Goal: Information Seeking & Learning: Compare options

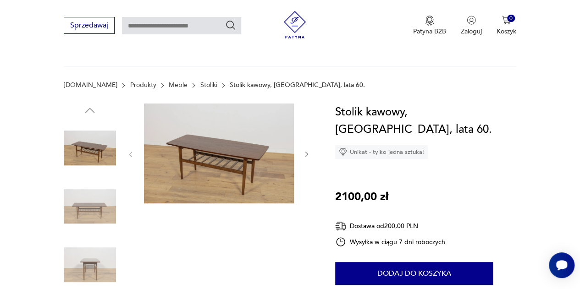
scroll to position [92, 0]
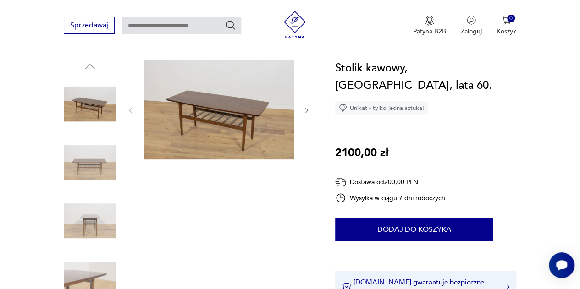
click at [307, 110] on icon "button" at bounding box center [306, 110] width 3 height 5
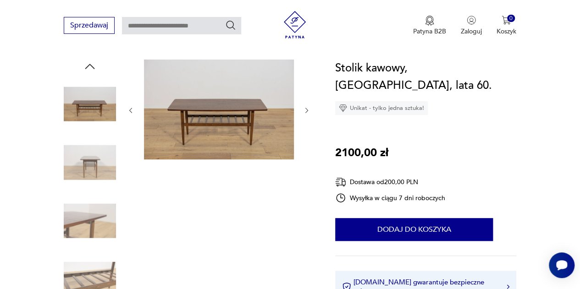
click at [307, 110] on icon "button" at bounding box center [306, 110] width 3 height 5
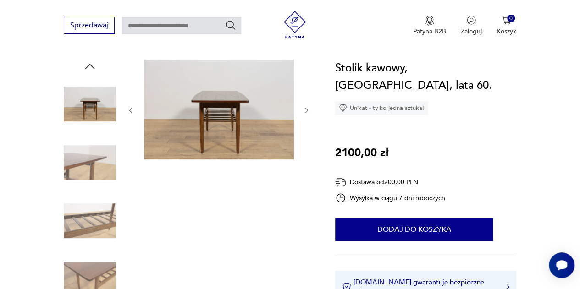
click at [307, 110] on icon "button" at bounding box center [306, 110] width 3 height 5
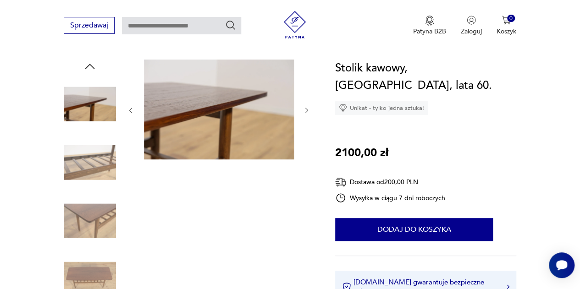
click at [307, 110] on icon "button" at bounding box center [306, 110] width 3 height 5
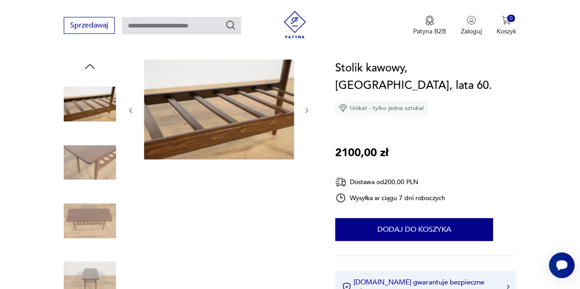
click at [307, 110] on icon "button" at bounding box center [306, 110] width 3 height 5
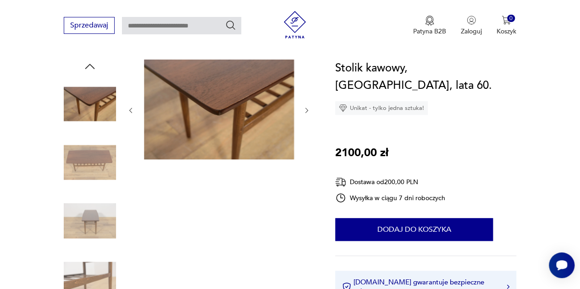
click at [308, 110] on icon "button" at bounding box center [306, 110] width 3 height 5
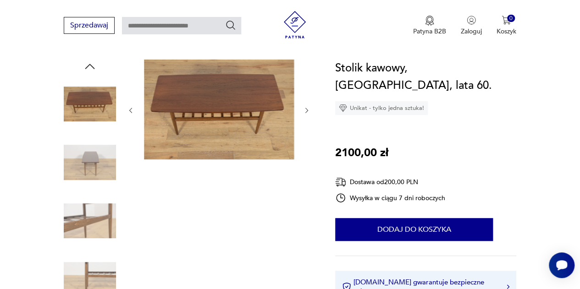
click at [308, 110] on icon "button" at bounding box center [306, 110] width 7 height 7
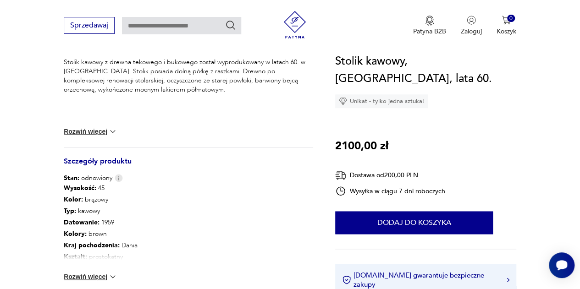
scroll to position [459, 0]
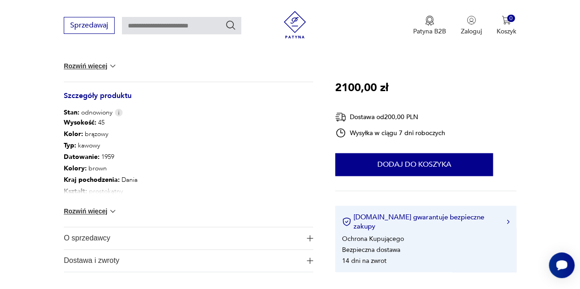
drag, startPoint x: 99, startPoint y: 205, endPoint x: 100, endPoint y: 212, distance: 7.1
click at [100, 209] on div "Wysokość : 45 Kolor: brązowy Typ : kawowy Datowanie : 1959 Kolory : brown Kraj …" at bounding box center [188, 172] width 249 height 110
click at [100, 213] on button "Rozwiń więcej" at bounding box center [90, 211] width 53 height 9
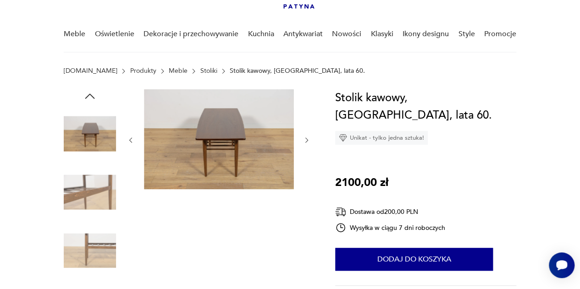
scroll to position [0, 0]
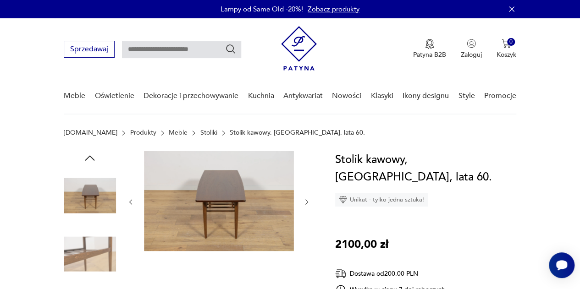
click at [238, 190] on img at bounding box center [219, 201] width 150 height 100
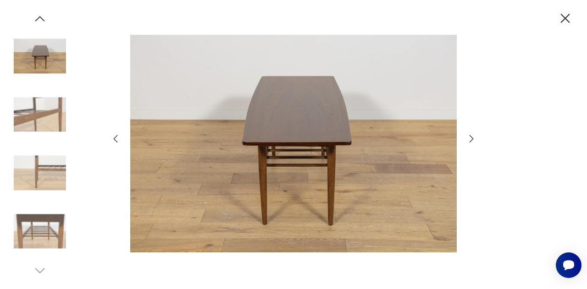
click at [471, 139] on icon "button" at bounding box center [471, 138] width 11 height 11
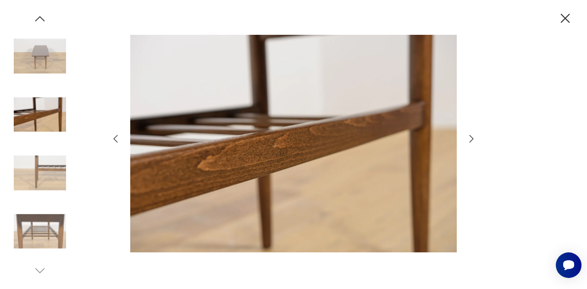
click at [471, 139] on icon "button" at bounding box center [471, 138] width 11 height 11
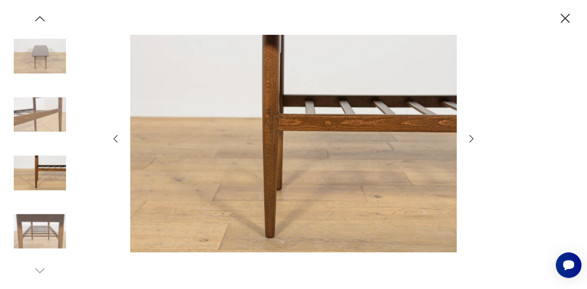
click at [471, 139] on icon "button" at bounding box center [471, 138] width 11 height 11
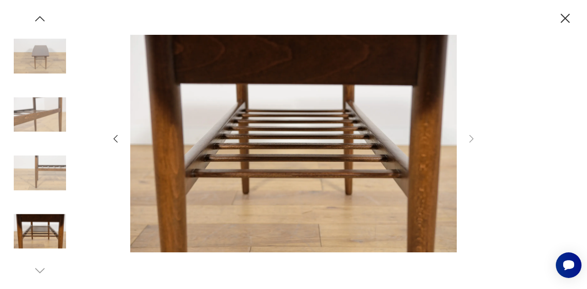
click at [116, 140] on icon "button" at bounding box center [115, 138] width 11 height 11
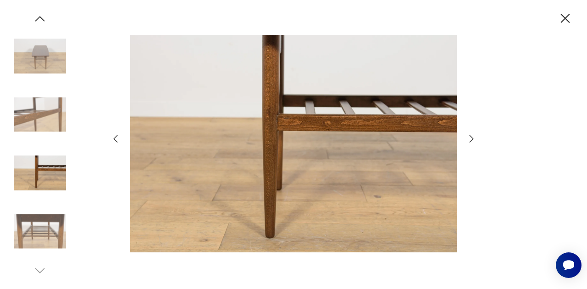
click at [116, 140] on icon "button" at bounding box center [115, 138] width 11 height 11
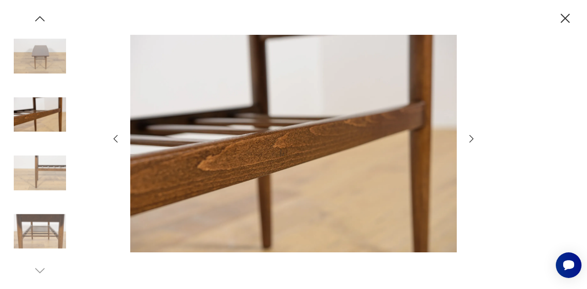
click at [116, 140] on icon "button" at bounding box center [115, 138] width 11 height 11
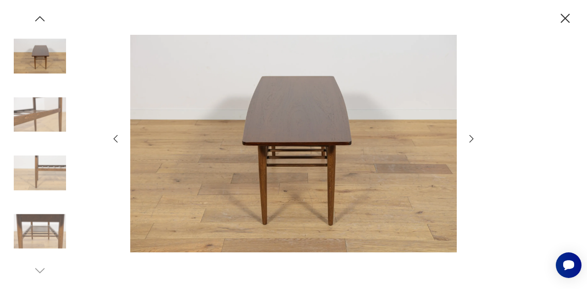
click at [116, 140] on icon "button" at bounding box center [115, 138] width 11 height 11
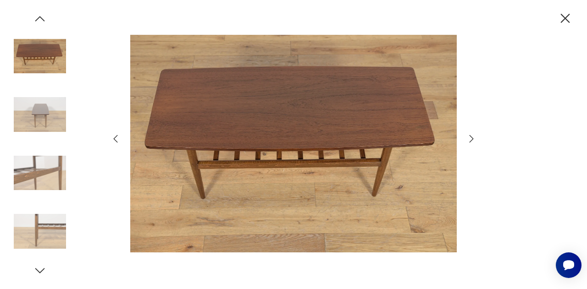
click at [116, 140] on icon "button" at bounding box center [115, 138] width 11 height 11
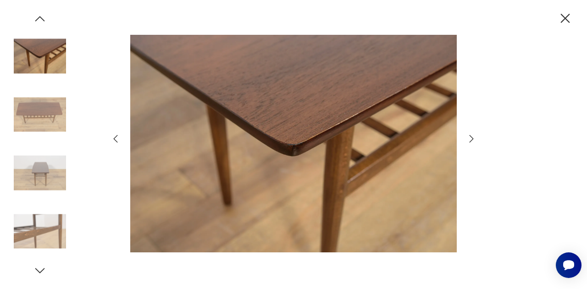
click at [116, 140] on icon "button" at bounding box center [115, 138] width 11 height 11
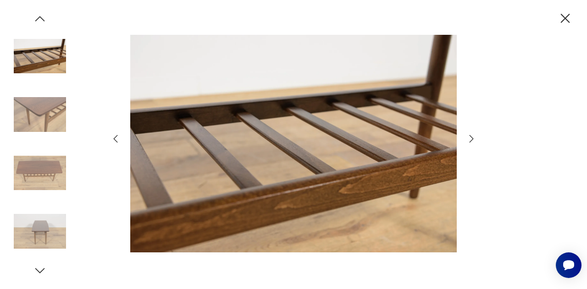
click at [116, 140] on icon "button" at bounding box center [115, 138] width 11 height 11
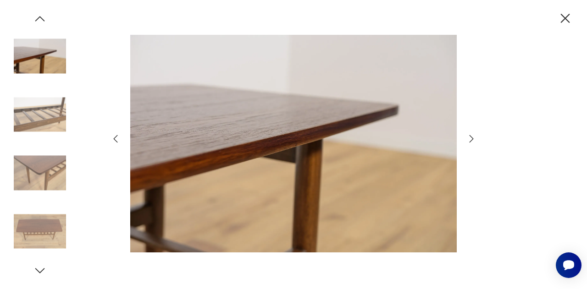
click at [116, 140] on icon "button" at bounding box center [115, 138] width 11 height 11
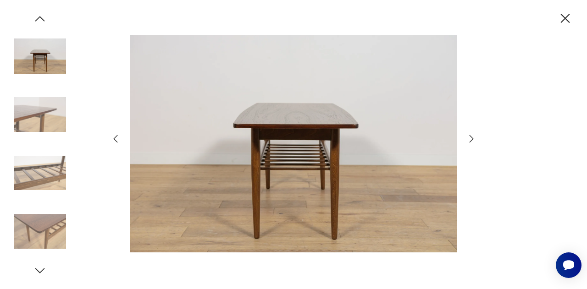
click at [116, 140] on icon "button" at bounding box center [115, 138] width 11 height 11
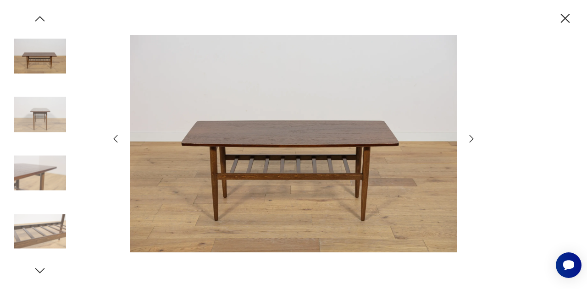
click at [116, 140] on icon "button" at bounding box center [115, 138] width 11 height 11
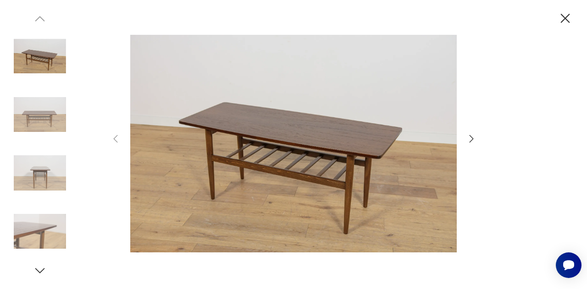
click at [565, 14] on icon "button" at bounding box center [565, 19] width 16 height 16
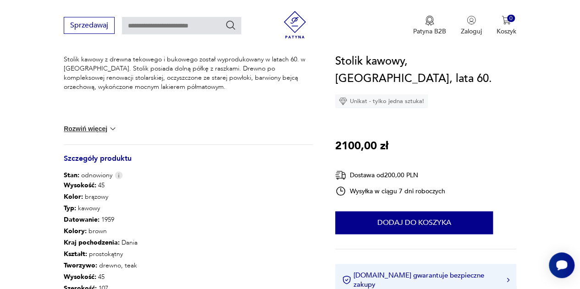
scroll to position [459, 0]
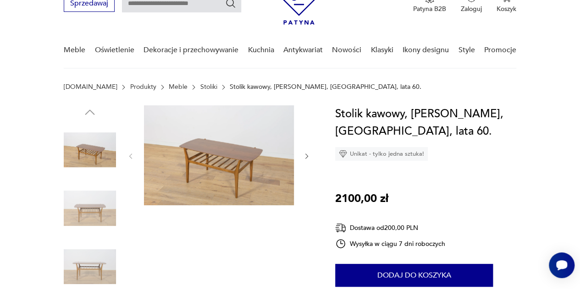
click at [309, 153] on icon "button" at bounding box center [306, 156] width 7 height 7
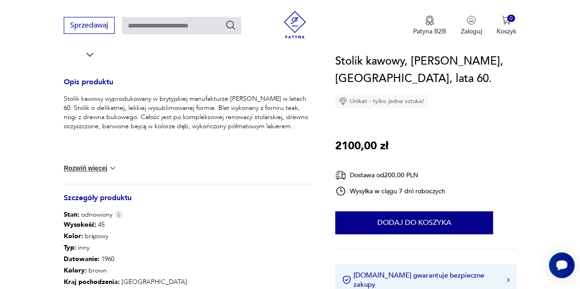
scroll to position [459, 0]
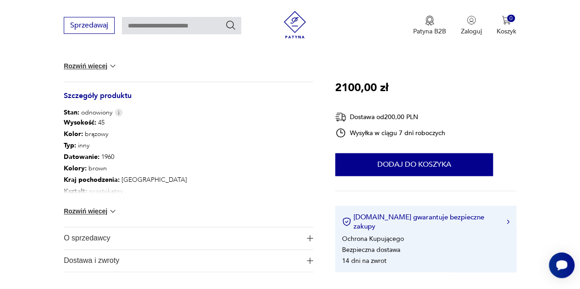
click at [100, 211] on button "Rozwiń więcej" at bounding box center [90, 211] width 53 height 9
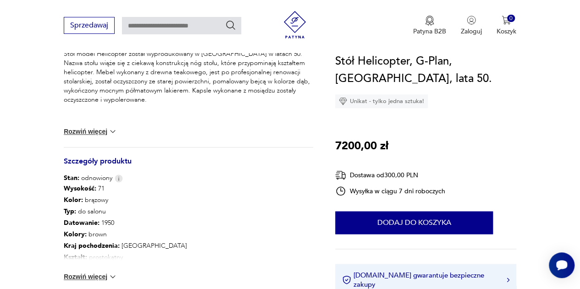
scroll to position [459, 0]
